Goal: Check status: Check status

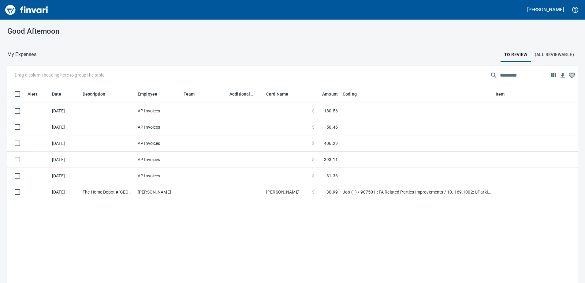
scroll to position [211, 561]
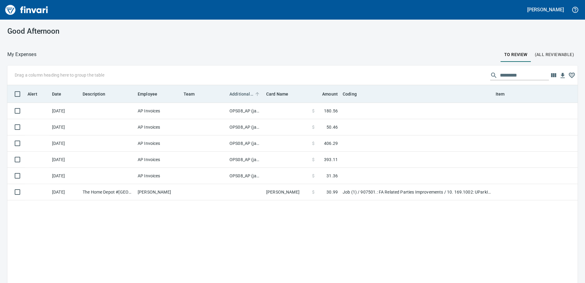
click at [240, 91] on span "Additional Reviewer" at bounding box center [241, 93] width 24 height 7
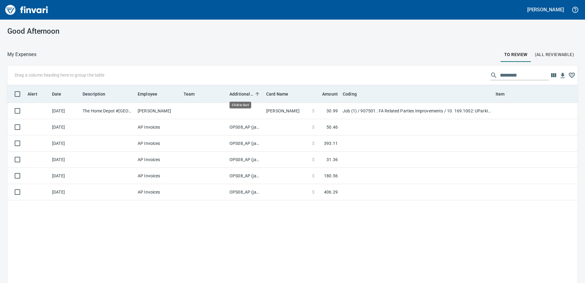
click at [240, 91] on span "Additional Reviewer" at bounding box center [241, 93] width 24 height 7
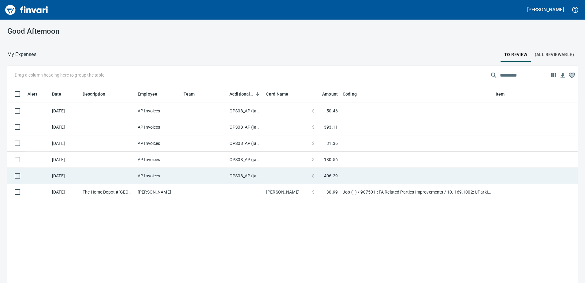
click at [248, 177] on td "OPS08_AP (janettep, samr)" at bounding box center [245, 176] width 37 height 16
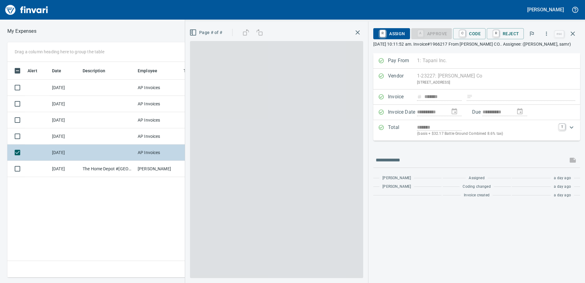
scroll to position [206, 413]
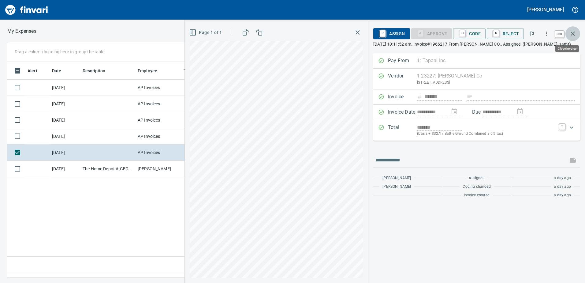
click at [571, 33] on icon "button" at bounding box center [572, 33] width 7 height 7
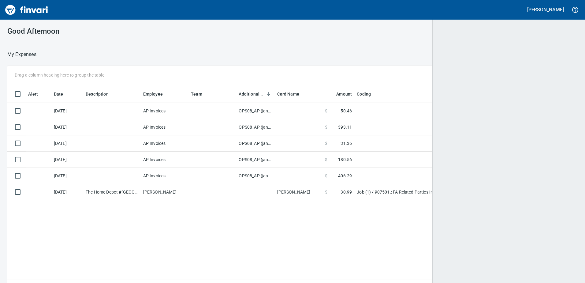
scroll to position [211, 560]
